Goal: Task Accomplishment & Management: Manage account settings

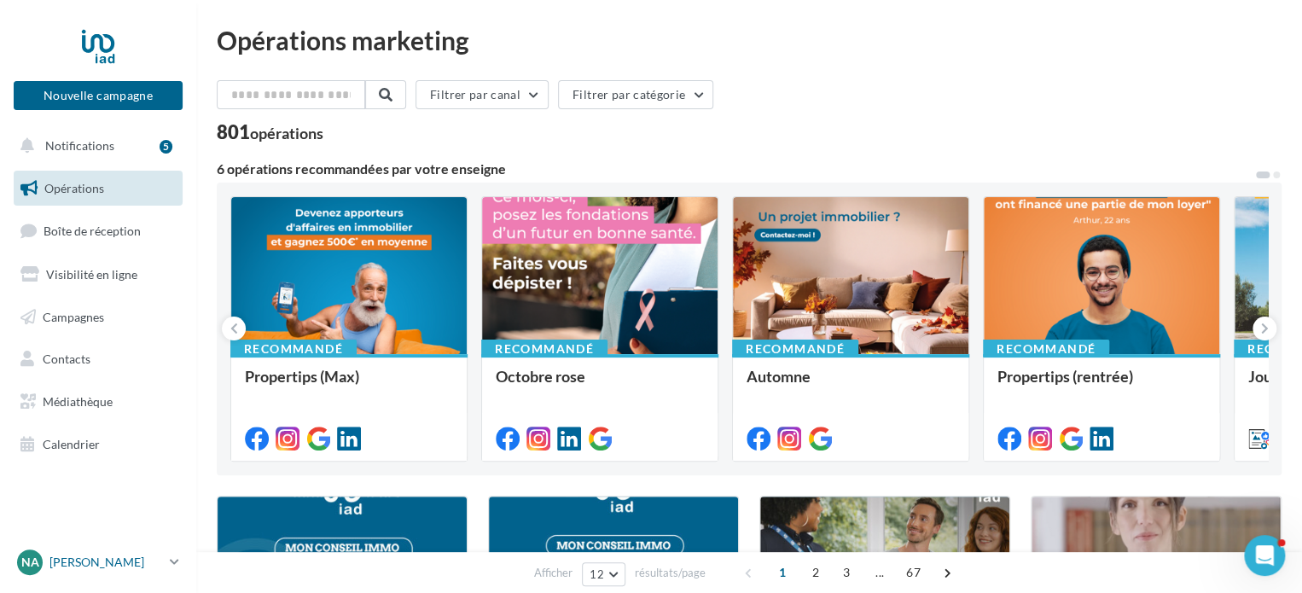
click at [87, 552] on div "NA Nacim ACHOUR nacim.achour@iadfrance.fr" at bounding box center [90, 562] width 146 height 26
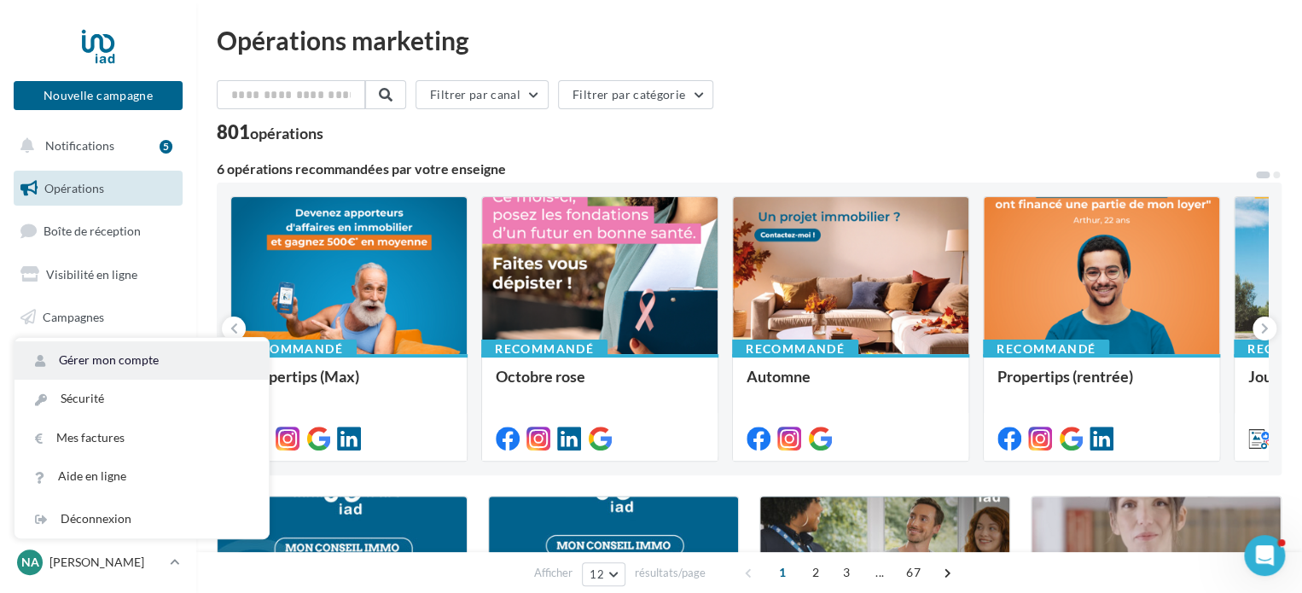
click at [113, 374] on link "Gérer mon compte" at bounding box center [142, 360] width 254 height 38
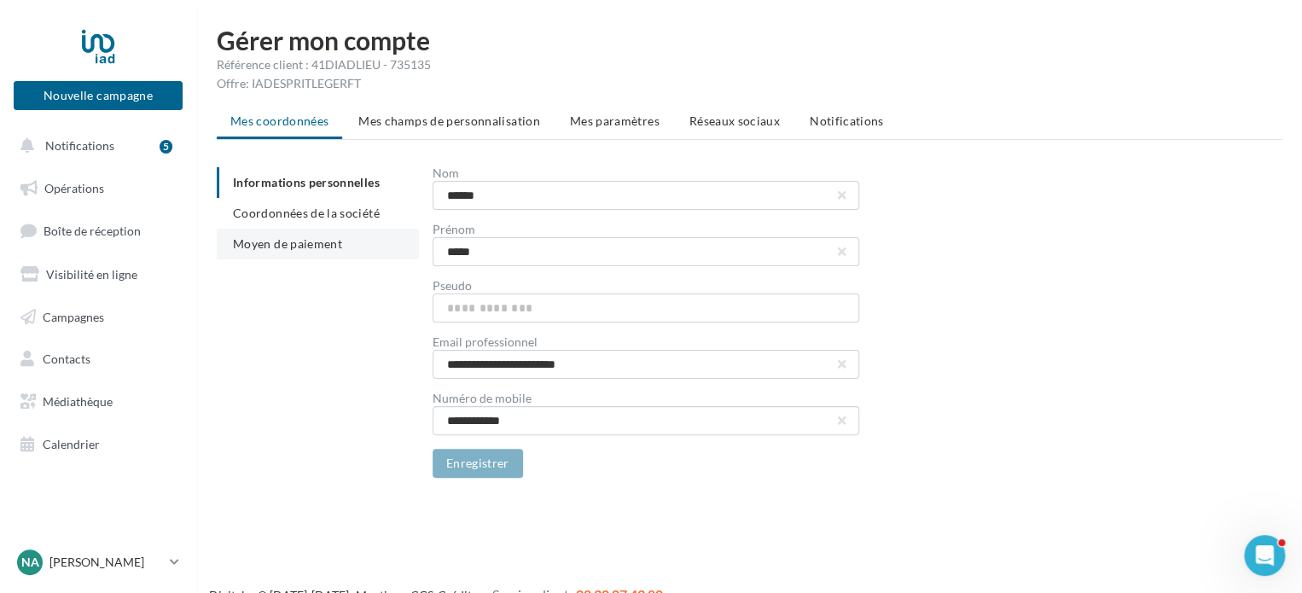
click at [272, 245] on span "Moyen de paiement" at bounding box center [287, 243] width 109 height 15
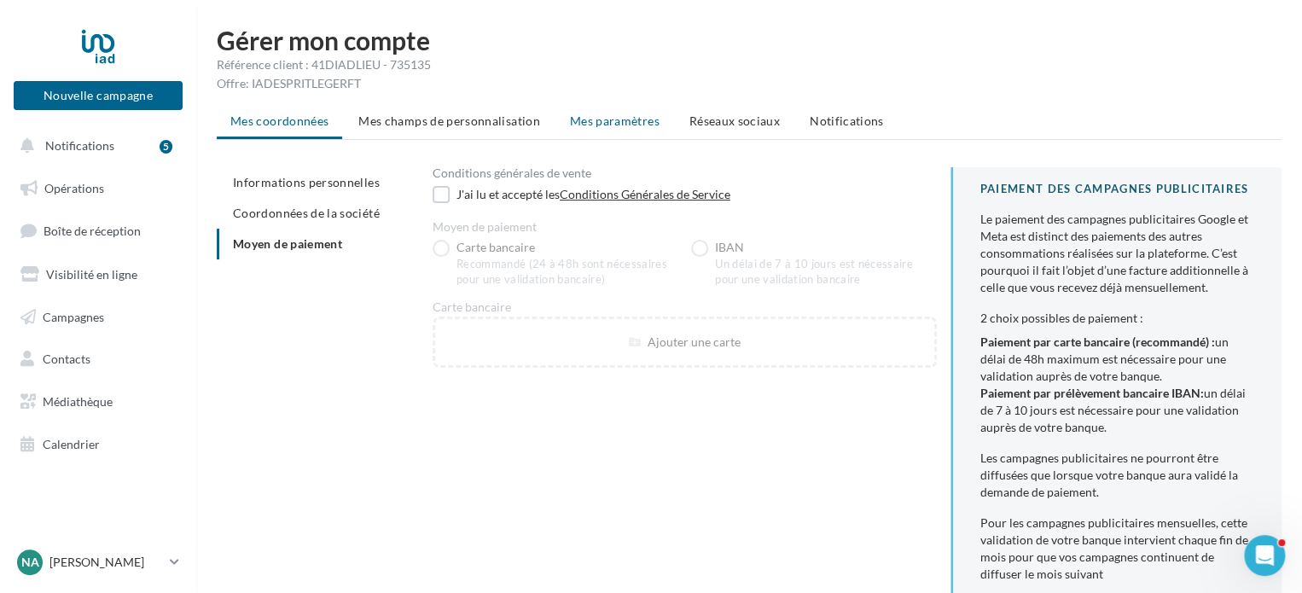
click at [620, 129] on li "Mes paramètres" at bounding box center [614, 121] width 117 height 31
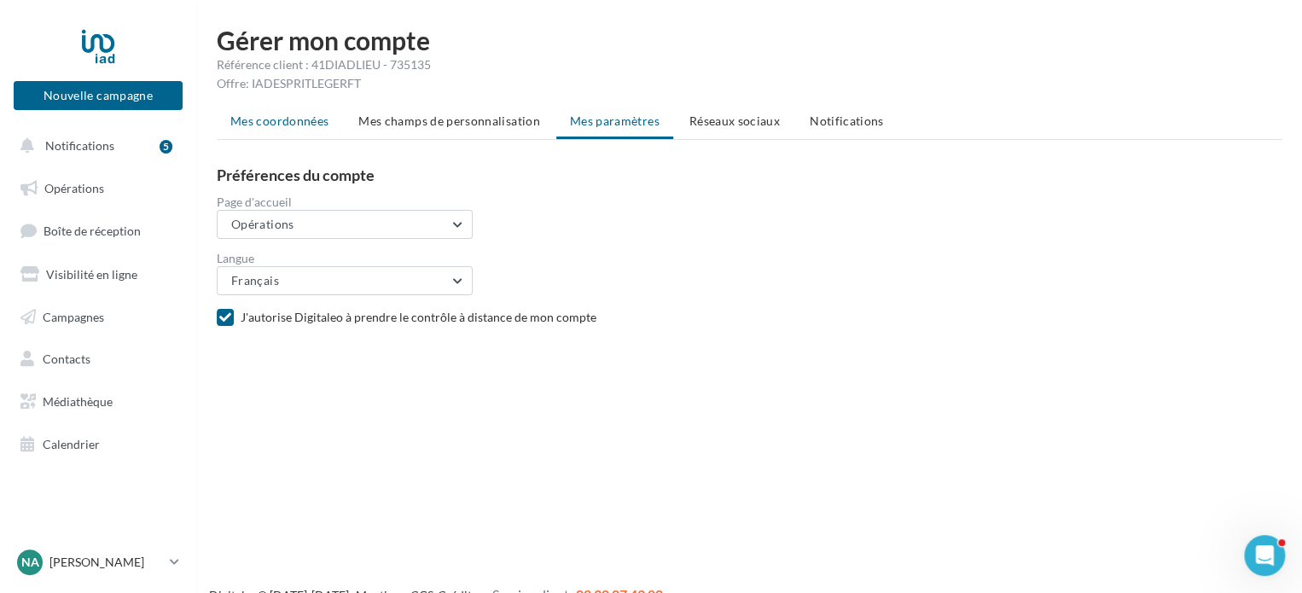
click at [297, 122] on span "Mes coordonnées" at bounding box center [279, 120] width 98 height 15
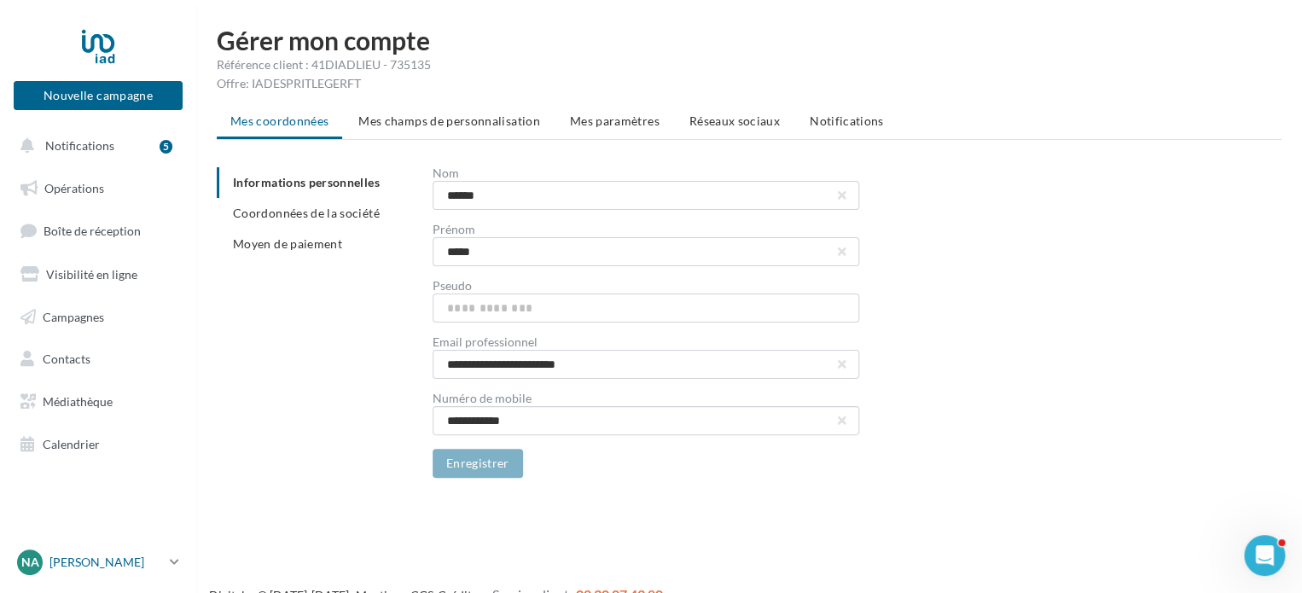
click at [85, 558] on p "[PERSON_NAME]" at bounding box center [105, 562] width 113 height 17
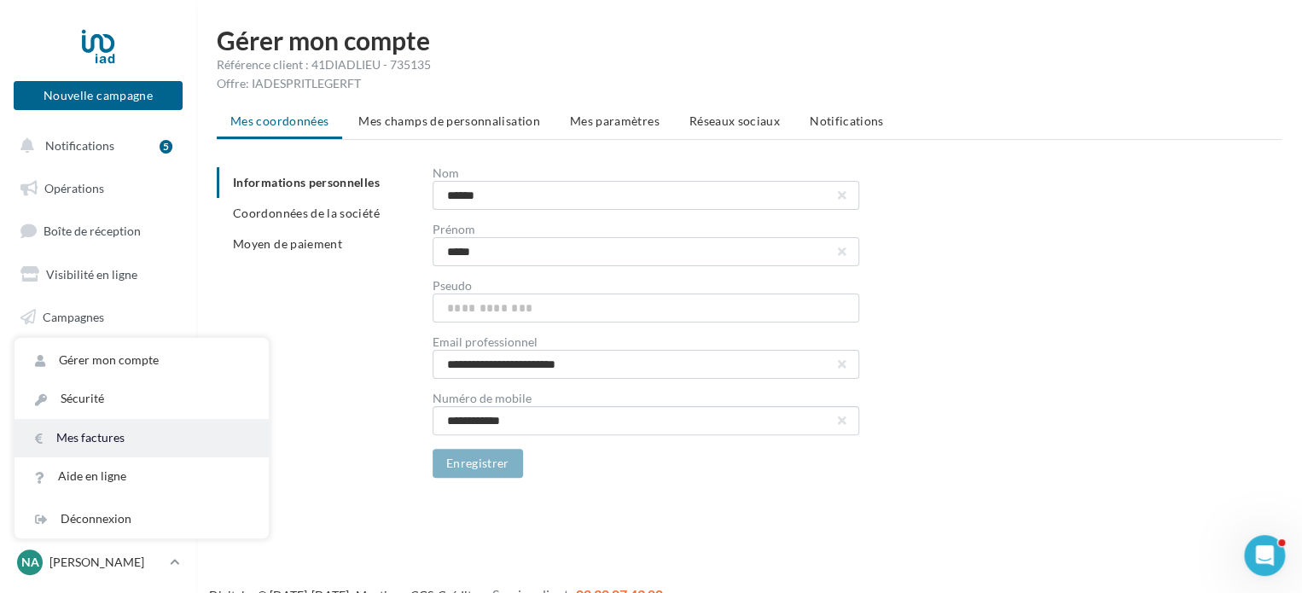
click at [108, 438] on link "Mes factures" at bounding box center [142, 438] width 254 height 38
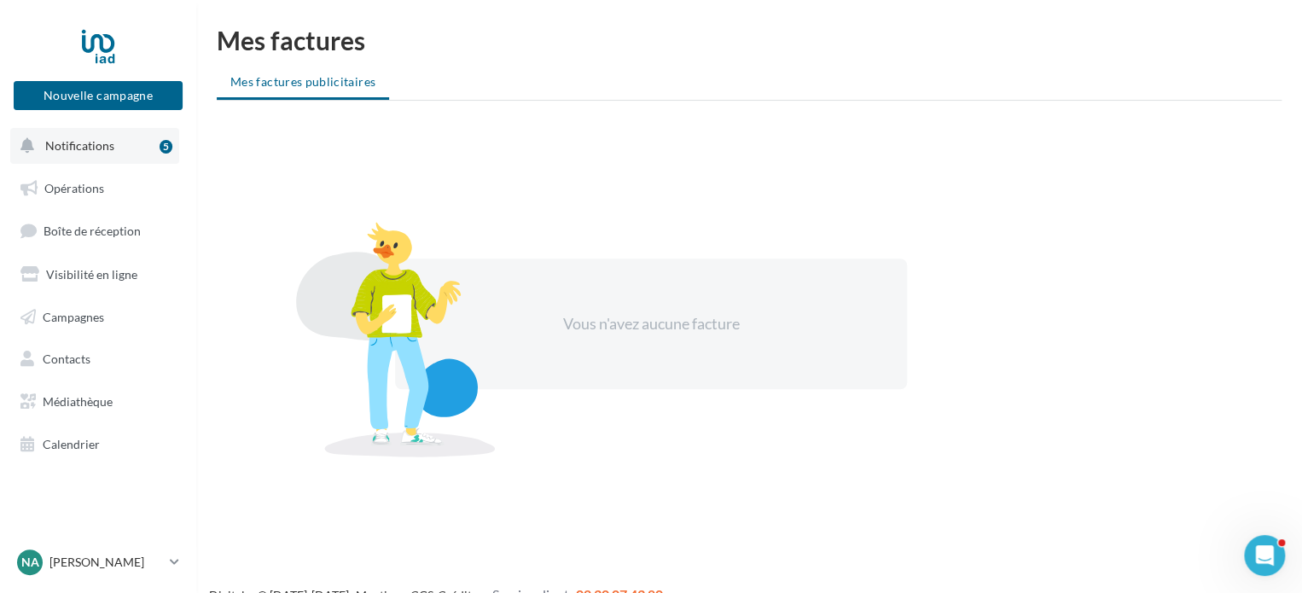
click at [105, 150] on span "Notifications" at bounding box center [79, 145] width 69 height 15
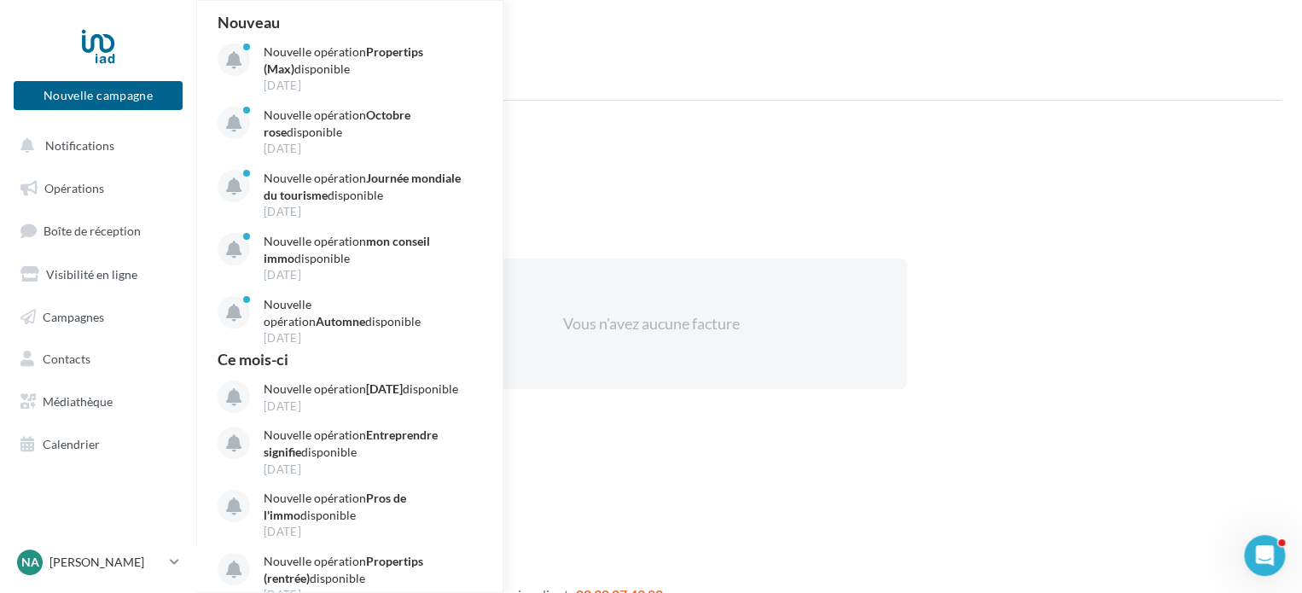
click at [650, 84] on ul "Mes factures publicitaires" at bounding box center [749, 84] width 1065 height 34
